Goal: Task Accomplishment & Management: Use online tool/utility

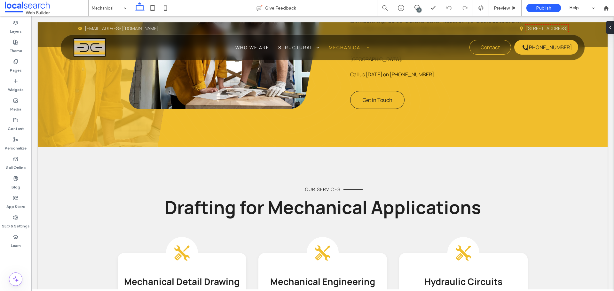
scroll to position [544, 0]
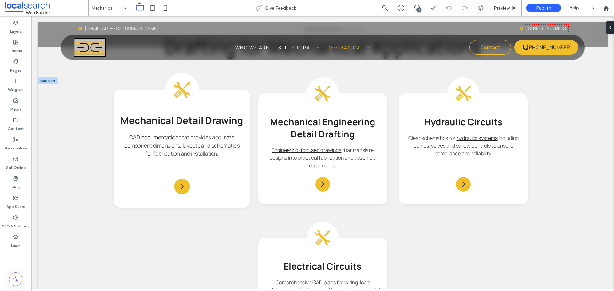
click at [184, 84] on icon at bounding box center [182, 90] width 16 height 16
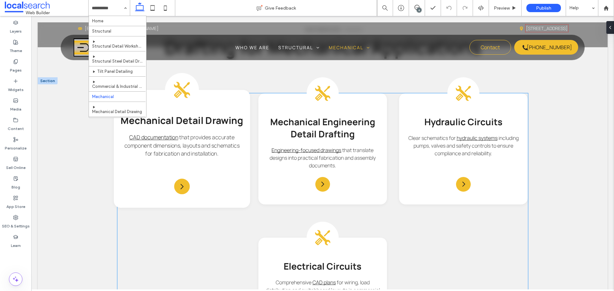
click at [184, 84] on icon at bounding box center [182, 90] width 16 height 16
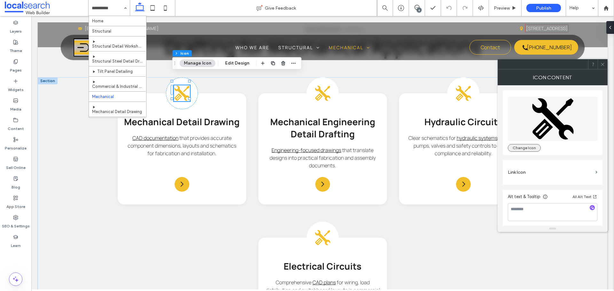
click at [529, 148] on button "Change Icon" at bounding box center [524, 148] width 33 height 8
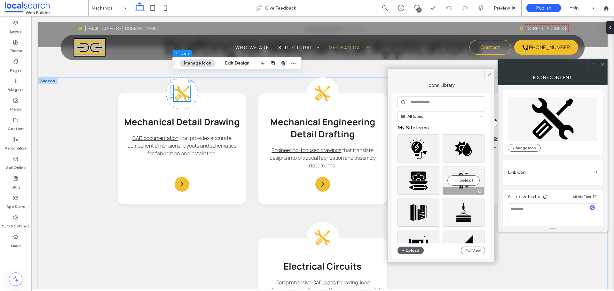
click at [472, 182] on div "Select" at bounding box center [464, 180] width 42 height 29
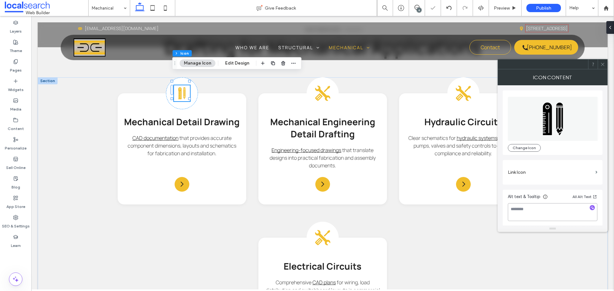
click at [555, 205] on textarea at bounding box center [553, 212] width 90 height 18
type textarea "**********"
click at [557, 177] on label "Link Icon" at bounding box center [550, 173] width 85 height 12
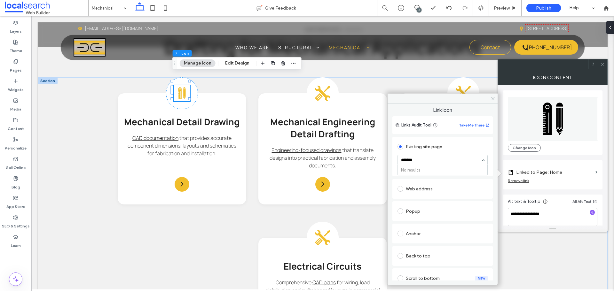
type input "******"
click at [490, 100] on span at bounding box center [493, 99] width 10 height 10
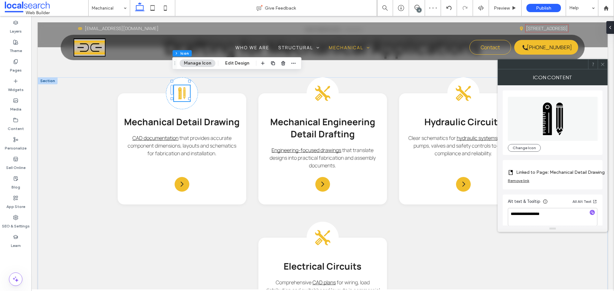
click at [601, 64] on icon at bounding box center [602, 64] width 5 height 5
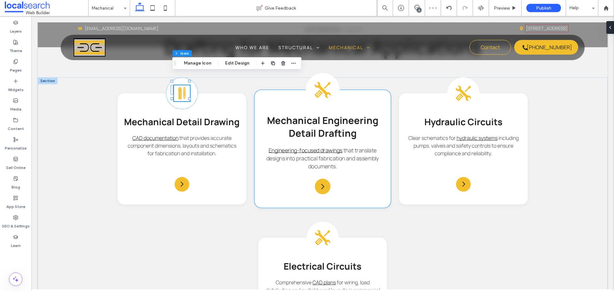
click at [321, 84] on icon at bounding box center [323, 90] width 16 height 16
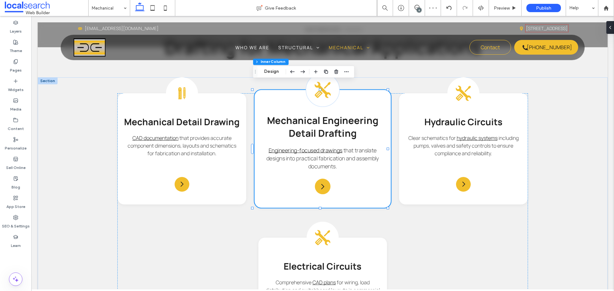
click at [321, 84] on icon at bounding box center [323, 90] width 16 height 16
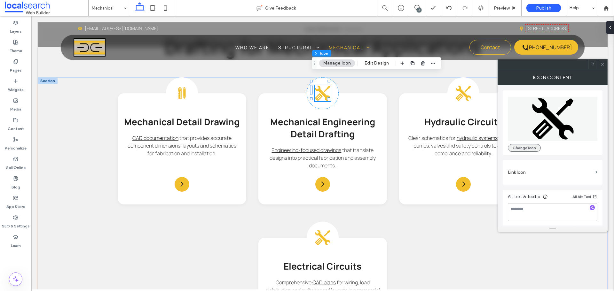
click at [525, 147] on button "Change Icon" at bounding box center [524, 148] width 33 height 8
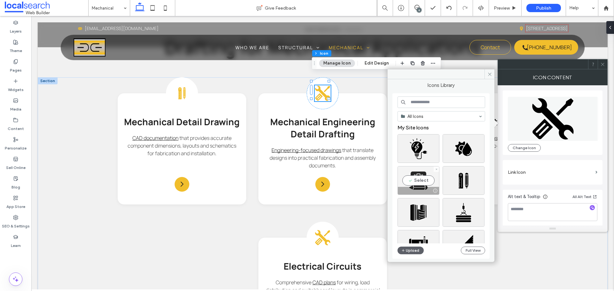
click at [423, 181] on div "Select" at bounding box center [418, 180] width 42 height 29
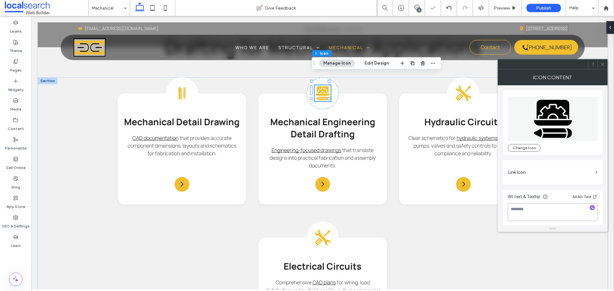
click at [545, 210] on textarea at bounding box center [553, 212] width 90 height 18
type textarea "********"
click at [554, 169] on label "Link Icon" at bounding box center [550, 173] width 85 height 12
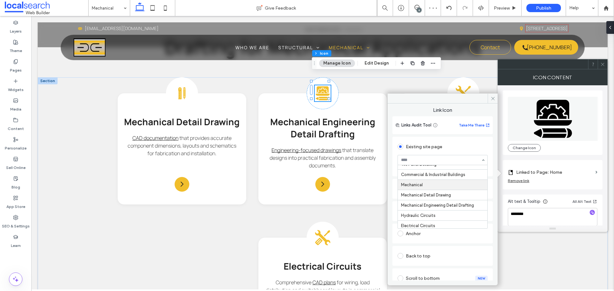
scroll to position [59, 0]
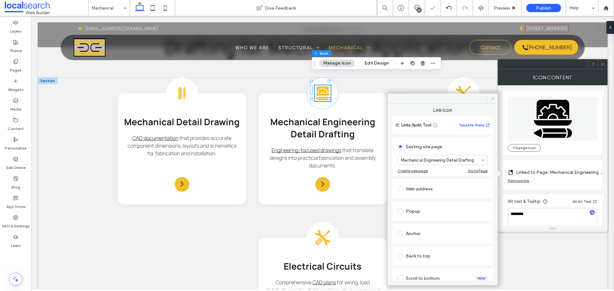
click at [491, 97] on icon at bounding box center [492, 98] width 5 height 5
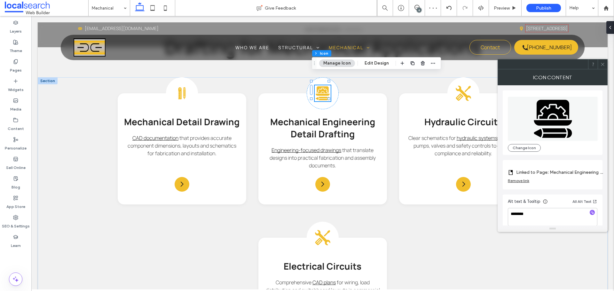
click at [605, 64] on icon at bounding box center [602, 64] width 5 height 5
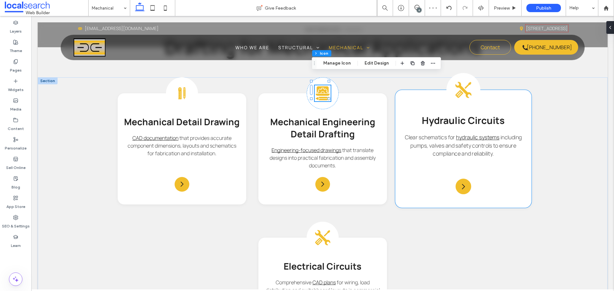
click at [458, 82] on icon at bounding box center [463, 90] width 16 height 16
click at [458, 82] on div "Drawing Tools Icon Mechanical Detail Drawing CAD documentation that provides ac…" at bounding box center [323, 226] width 570 height 298
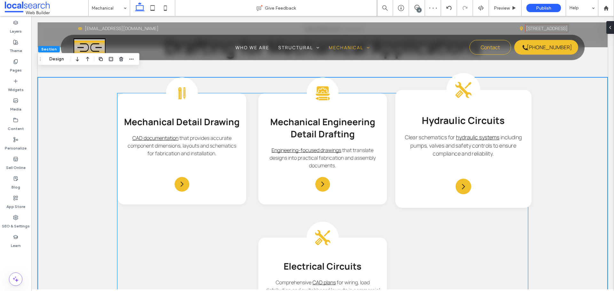
click at [459, 83] on icon at bounding box center [463, 90] width 16 height 16
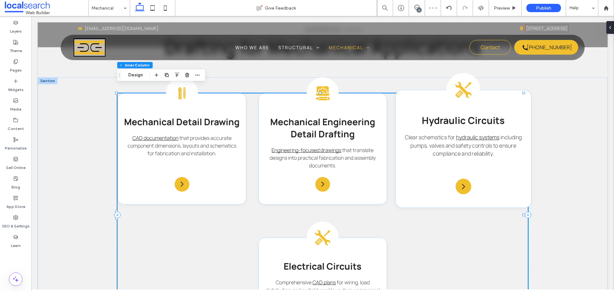
click at [459, 83] on icon at bounding box center [463, 90] width 16 height 16
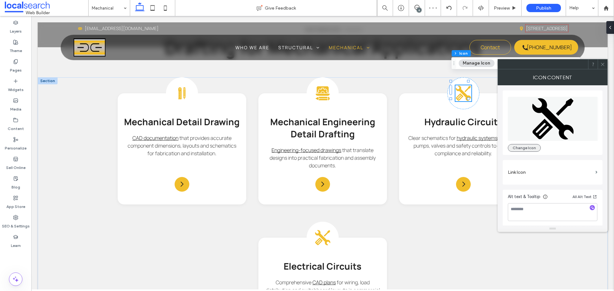
click at [530, 146] on button "Change Icon" at bounding box center [524, 148] width 33 height 8
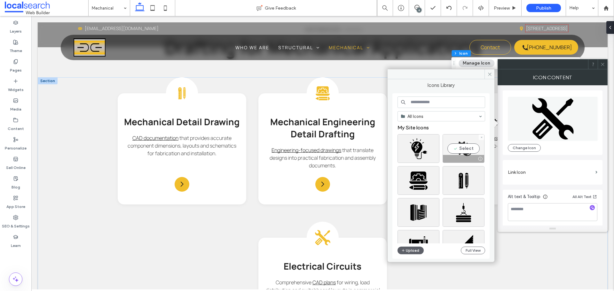
click at [459, 147] on div "Select" at bounding box center [464, 148] width 42 height 29
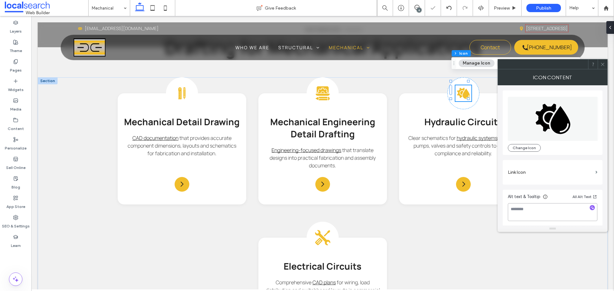
click at [551, 207] on textarea at bounding box center [553, 212] width 90 height 18
type textarea "*********"
click at [534, 73] on div "Icon Content" at bounding box center [553, 77] width 110 height 16
click at [560, 174] on label "Link Icon" at bounding box center [550, 173] width 85 height 12
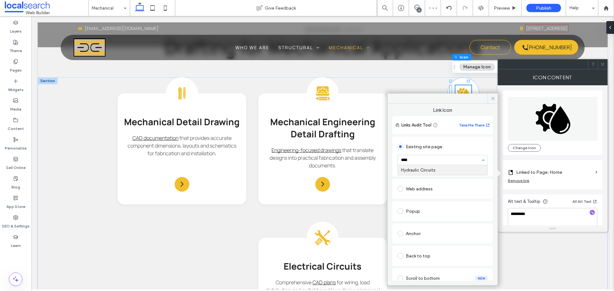
type input "*****"
click at [469, 105] on div "Link Icon Links Audit Tool Take Me There Existing site page Hydraulic Circuits …" at bounding box center [443, 192] width 110 height 177
click at [492, 97] on icon at bounding box center [492, 98] width 5 height 5
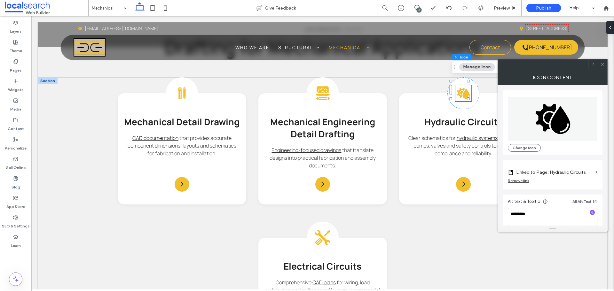
click at [604, 64] on icon at bounding box center [602, 64] width 5 height 5
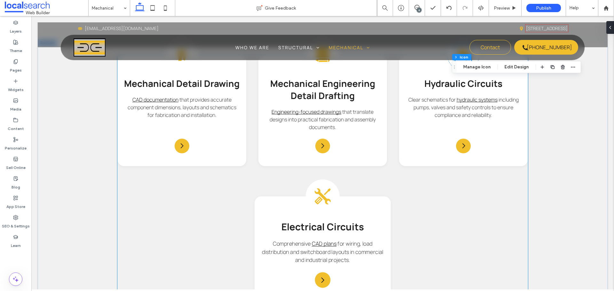
scroll to position [639, 0]
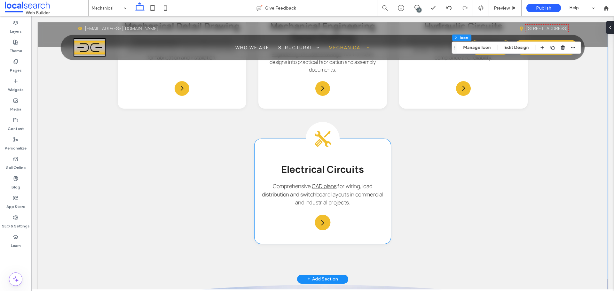
click at [321, 131] on icon at bounding box center [323, 139] width 16 height 16
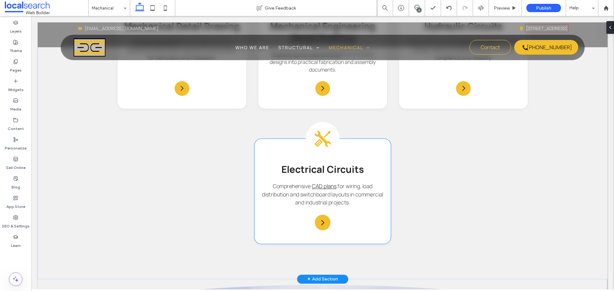
click at [321, 131] on div "Drawing Tools Icon Mechanical Detail Drawing CAD documentation that provides ac…" at bounding box center [323, 130] width 570 height 298
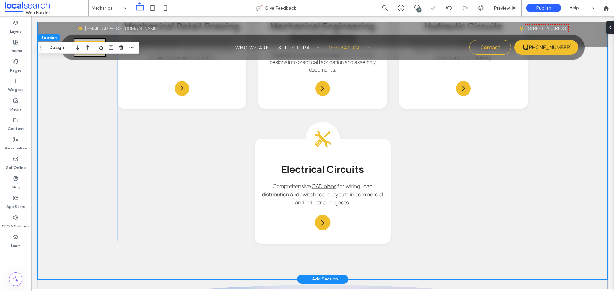
click at [323, 130] on icon at bounding box center [322, 138] width 17 height 17
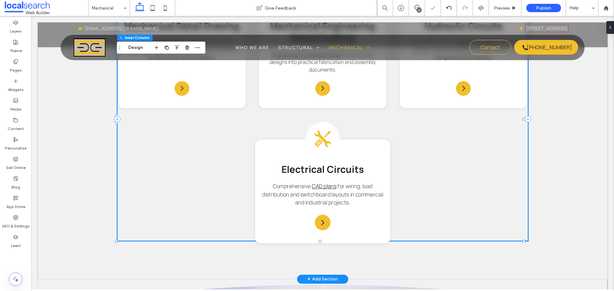
click at [323, 130] on icon at bounding box center [322, 138] width 17 height 17
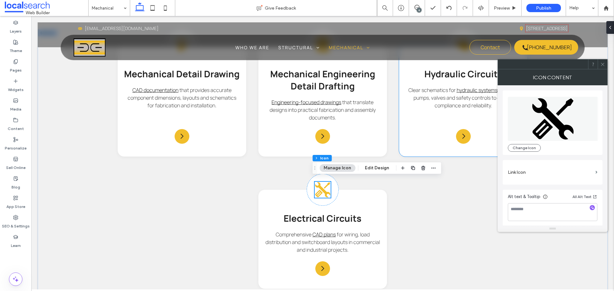
scroll to position [608, 0]
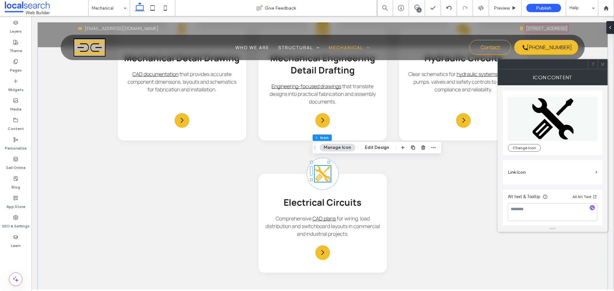
click at [526, 142] on div "Change Icon" at bounding box center [553, 123] width 90 height 58
click at [527, 146] on button "Change Icon" at bounding box center [524, 148] width 33 height 8
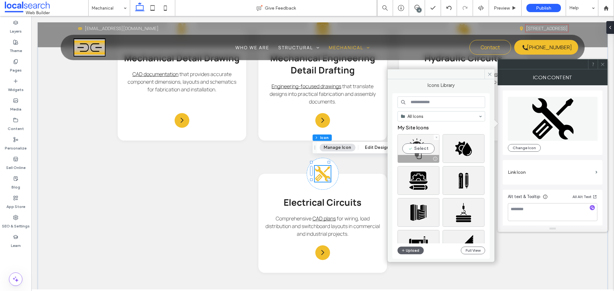
click at [424, 143] on div "Select" at bounding box center [418, 148] width 42 height 29
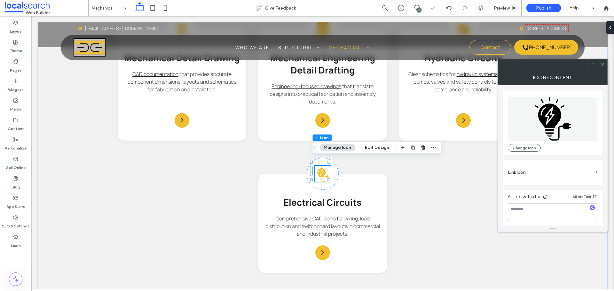
click at [538, 208] on textarea at bounding box center [553, 212] width 90 height 18
type textarea "**********"
click at [550, 164] on section "Link Icon" at bounding box center [553, 172] width 90 height 18
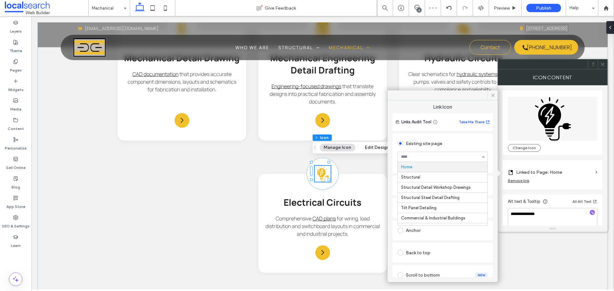
type input "*"
type input "***"
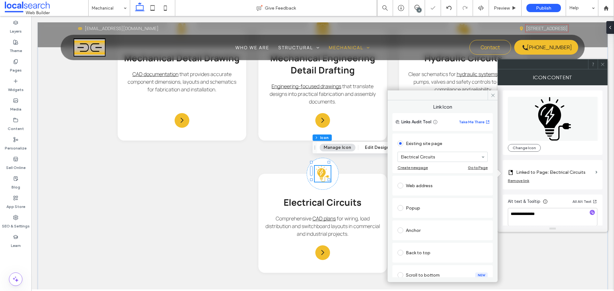
click at [468, 96] on div at bounding box center [443, 95] width 110 height 10
click at [493, 94] on icon at bounding box center [492, 95] width 5 height 5
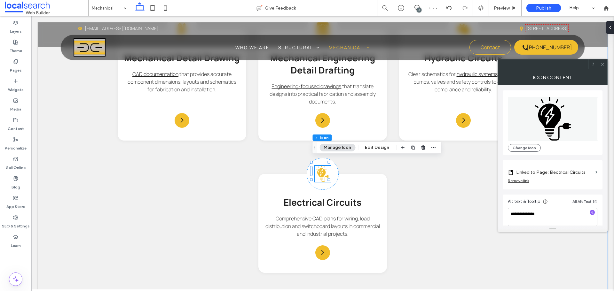
click at [603, 65] on icon at bounding box center [602, 64] width 5 height 5
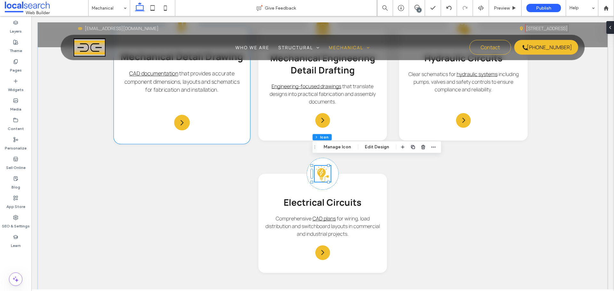
click at [240, 122] on div "Drawing Tools Icon Mechanical Detail Drawing CAD documentation that provides ac…" at bounding box center [182, 85] width 136 height 118
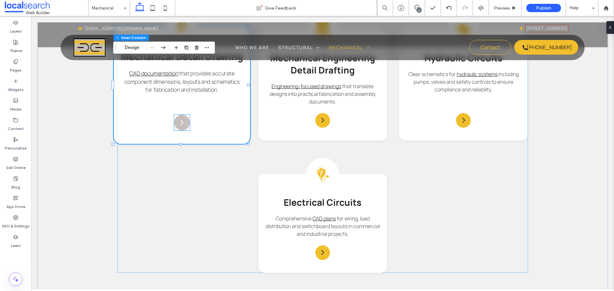
click at [183, 119] on icon "Arrow Icon" at bounding box center [182, 123] width 8 height 8
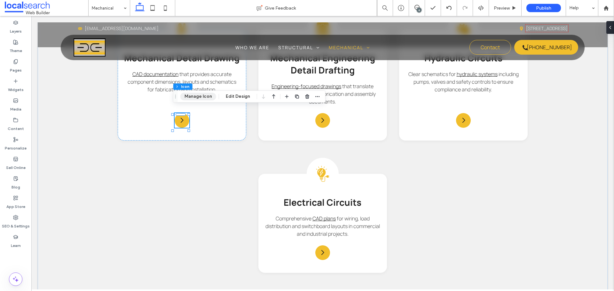
click at [205, 97] on button "Manage Icon" at bounding box center [198, 97] width 36 height 8
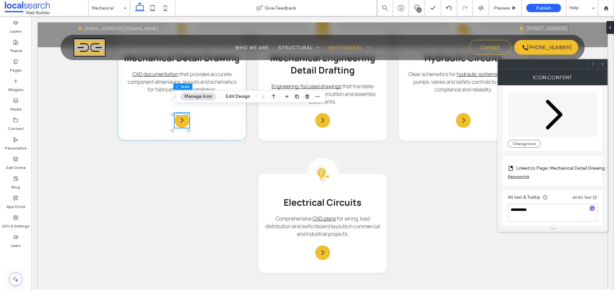
scroll to position [6, 0]
click at [602, 64] on icon at bounding box center [602, 64] width 5 height 5
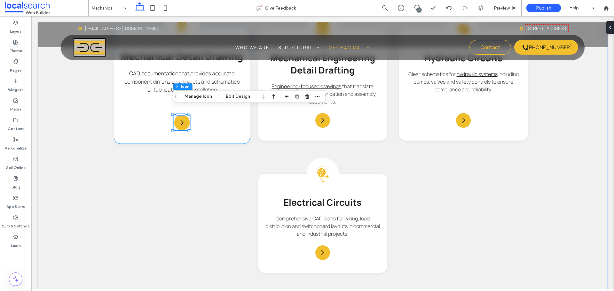
click at [239, 119] on div "Drawing Tools Icon Mechanical Detail Drawing CAD documentation that provides ac…" at bounding box center [182, 85] width 136 height 118
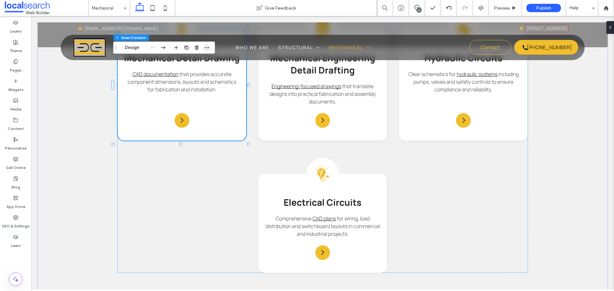
click at [208, 45] on icon "button" at bounding box center [206, 47] width 5 height 5
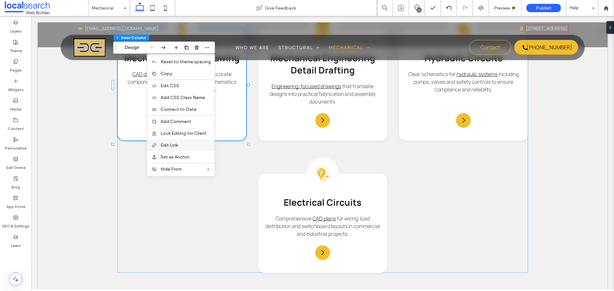
click at [183, 143] on label "Edit Link" at bounding box center [186, 145] width 50 height 5
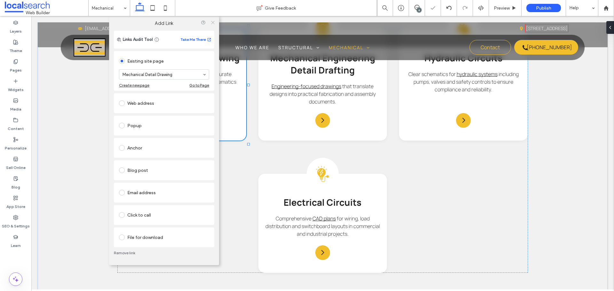
click at [212, 23] on icon at bounding box center [212, 22] width 5 height 5
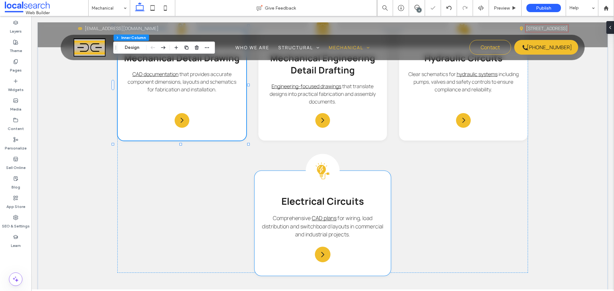
click at [381, 183] on div "Electrical Icon Electrical Circuits Comprehensive CAD plans for wiring, load di…" at bounding box center [323, 223] width 136 height 105
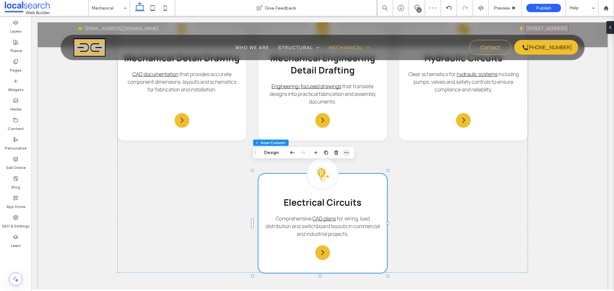
click at [348, 149] on span "button" at bounding box center [346, 153] width 8 height 8
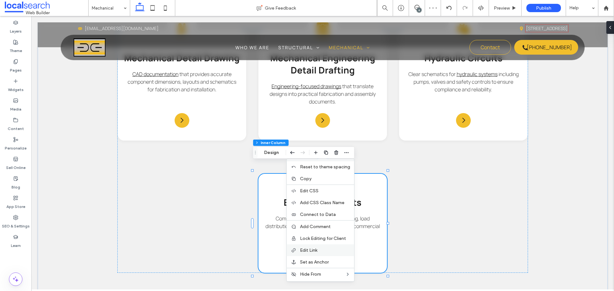
click at [323, 250] on label "Edit Link" at bounding box center [325, 250] width 50 height 5
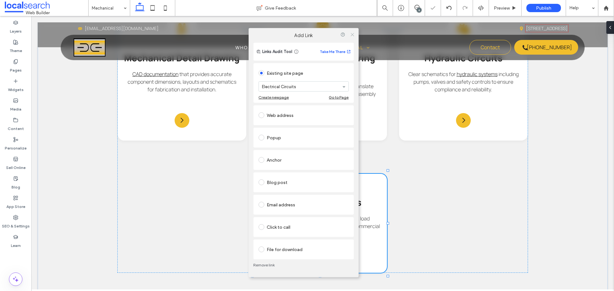
click at [351, 37] on span at bounding box center [352, 35] width 5 height 10
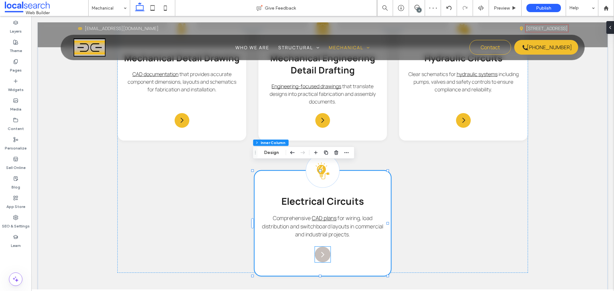
click at [319, 251] on icon "Arrow Icon" at bounding box center [323, 255] width 8 height 8
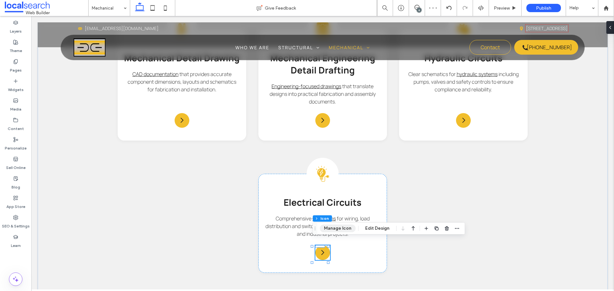
click at [341, 225] on button "Manage Icon" at bounding box center [338, 229] width 36 height 8
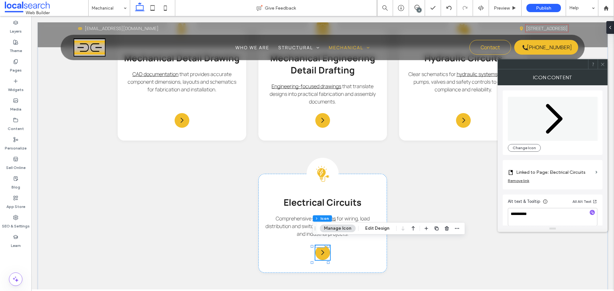
click at [603, 63] on icon at bounding box center [602, 64] width 5 height 5
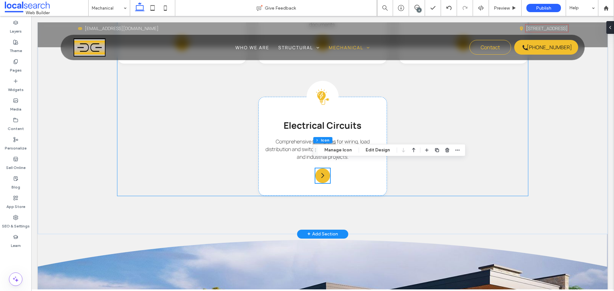
scroll to position [608, 0]
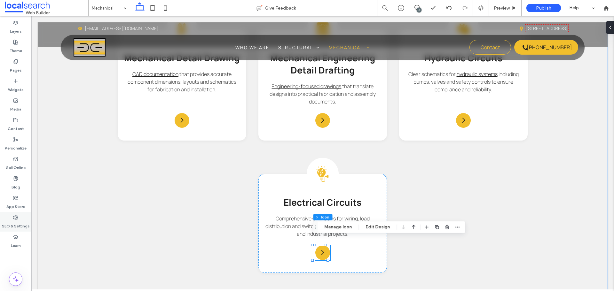
click at [11, 227] on label "SEO & Settings" at bounding box center [16, 224] width 28 height 9
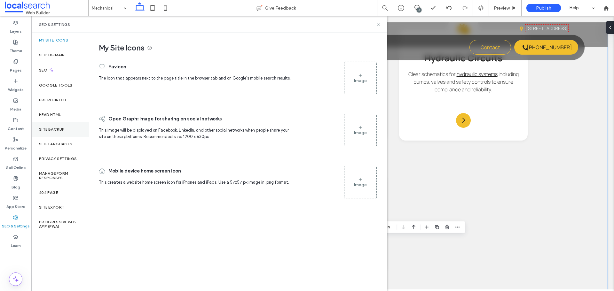
click at [60, 129] on label "Site Backup" at bounding box center [52, 129] width 26 height 4
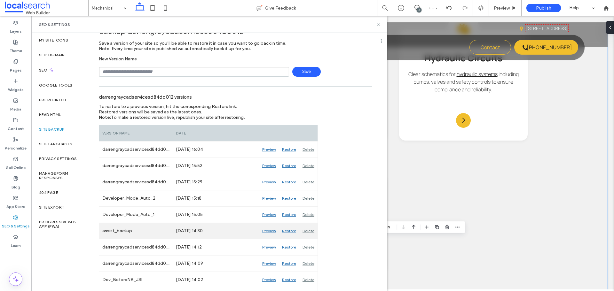
scroll to position [29, 0]
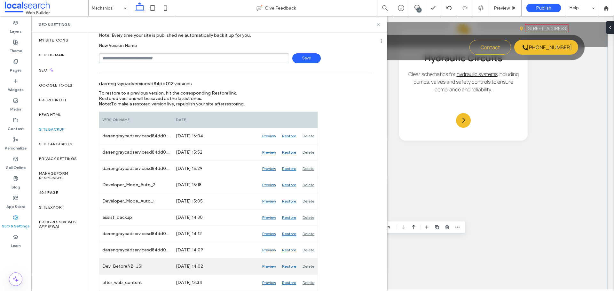
click at [268, 268] on div "Preview" at bounding box center [269, 267] width 20 height 16
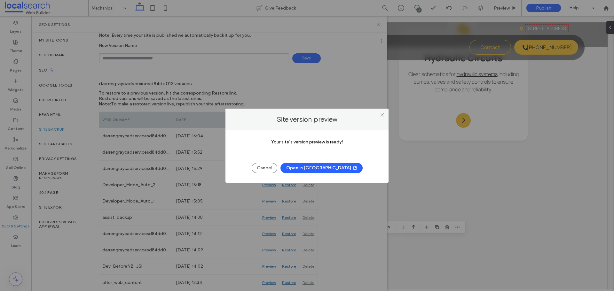
click at [316, 166] on button "Open in [GEOGRAPHIC_DATA]" at bounding box center [321, 168] width 82 height 10
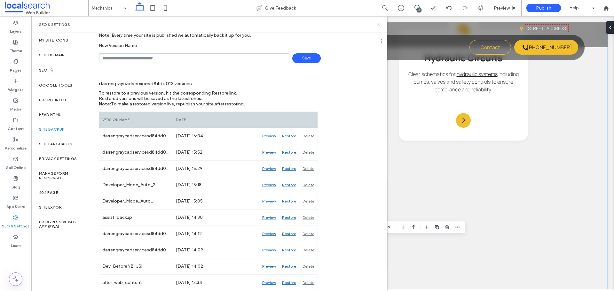
click at [376, 27] on icon at bounding box center [378, 24] width 5 height 5
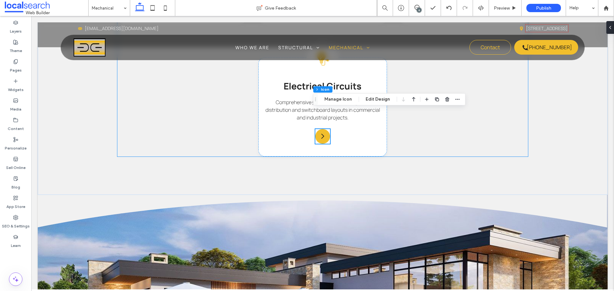
scroll to position [735, 0]
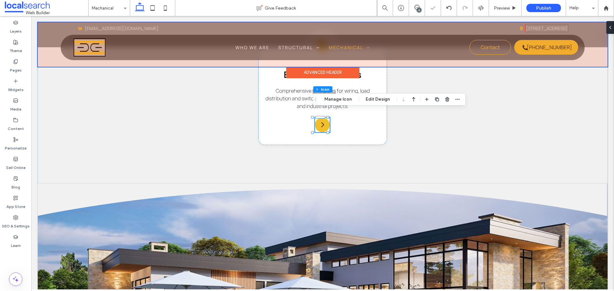
type input "**"
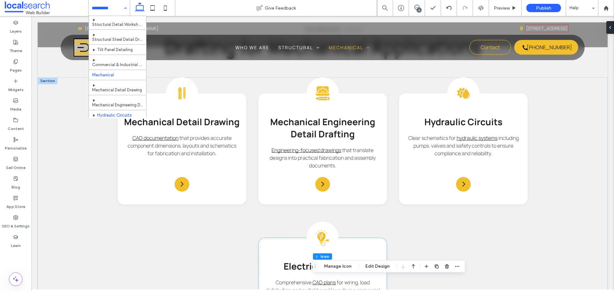
scroll to position [12, 0]
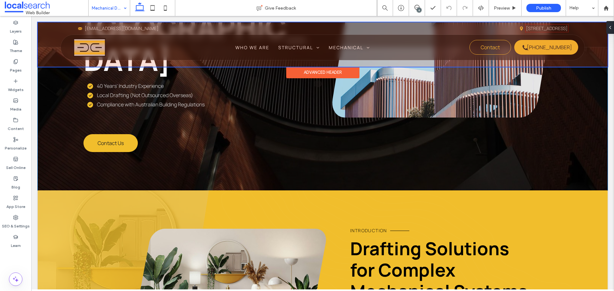
scroll to position [64, 0]
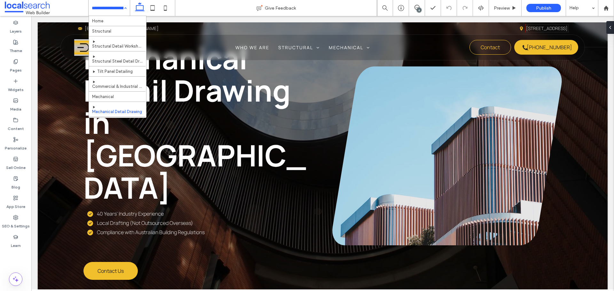
click at [117, 6] on input at bounding box center [108, 8] width 32 height 16
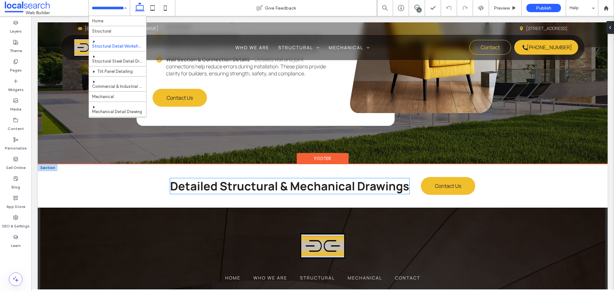
scroll to position [1247, 0]
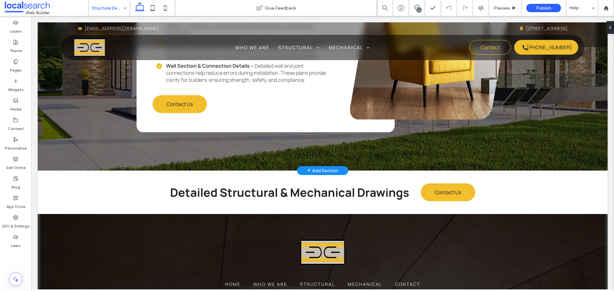
click at [320, 167] on div "+ Add Section" at bounding box center [322, 171] width 31 height 8
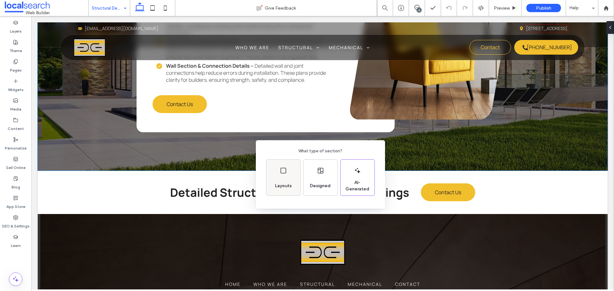
click at [292, 175] on div "Layouts" at bounding box center [283, 178] width 34 height 36
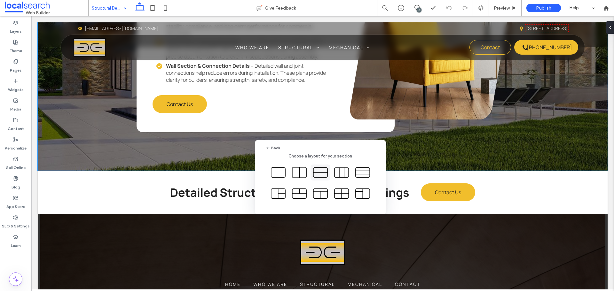
click at [321, 175] on icon at bounding box center [320, 173] width 16 height 16
